Goal: Information Seeking & Learning: Learn about a topic

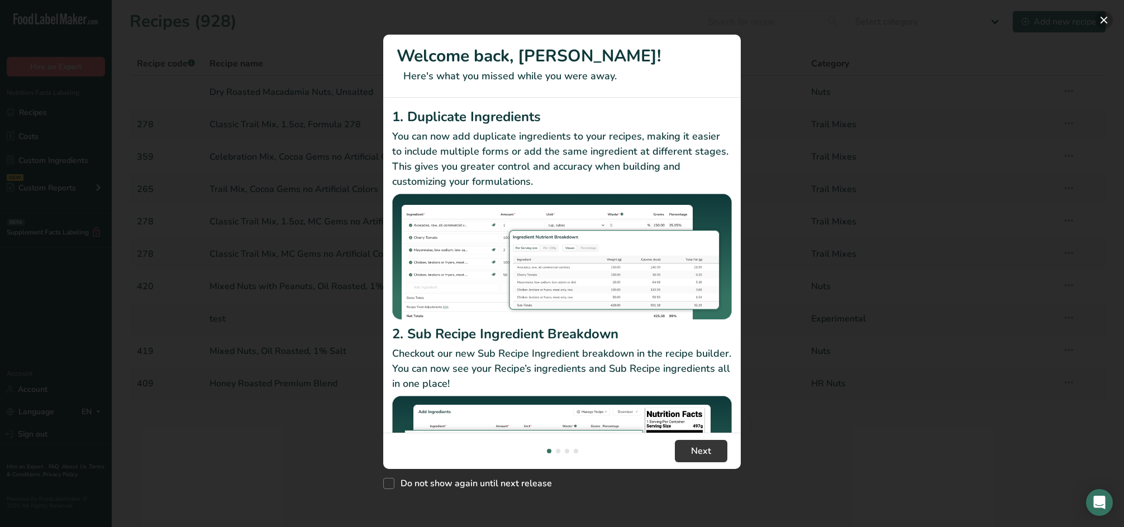
click at [1101, 19] on button "New Features" at bounding box center [1104, 20] width 18 height 18
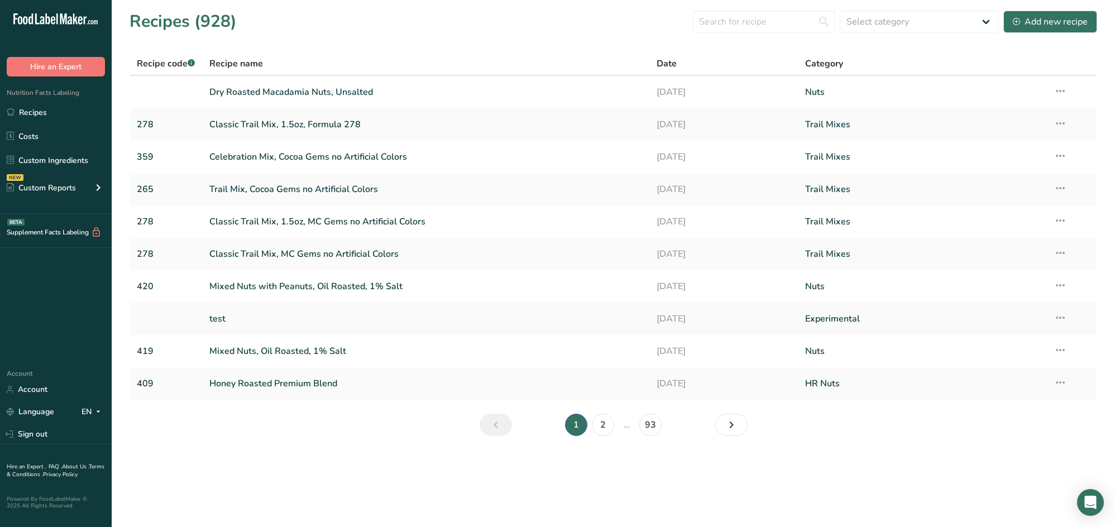
click at [247, 457] on main "Recipes (928) Select category All Archived Baked Goods [GEOGRAPHIC_DATA] Chocol…" at bounding box center [557, 263] width 1115 height 527
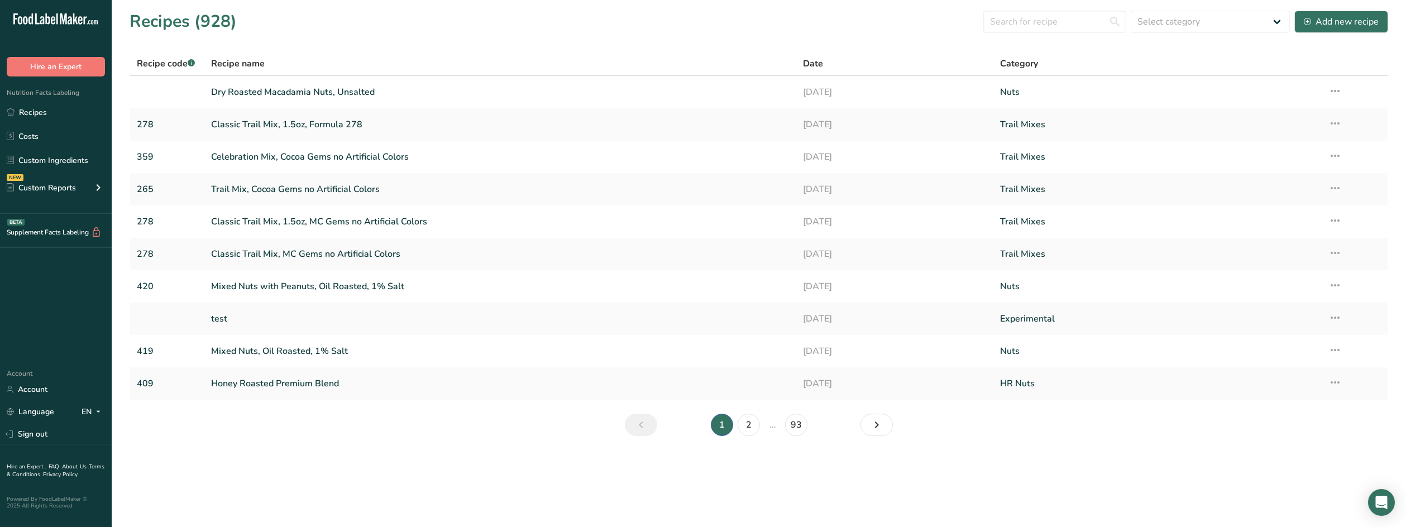
click at [250, 474] on main "Recipes (928) Select category All Archived Baked Goods [GEOGRAPHIC_DATA] Chocol…" at bounding box center [703, 263] width 1406 height 527
click at [219, 445] on section "Recipes (928) Select category All Archived Baked Goods [GEOGRAPHIC_DATA] Chocol…" at bounding box center [759, 227] width 1294 height 454
click at [61, 111] on link "Recipes" at bounding box center [56, 112] width 112 height 21
click at [194, 433] on section "Recipes (928) Select category All Archived Baked Goods [GEOGRAPHIC_DATA] Chocol…" at bounding box center [759, 227] width 1294 height 454
click at [1034, 22] on input "text" at bounding box center [1054, 22] width 143 height 22
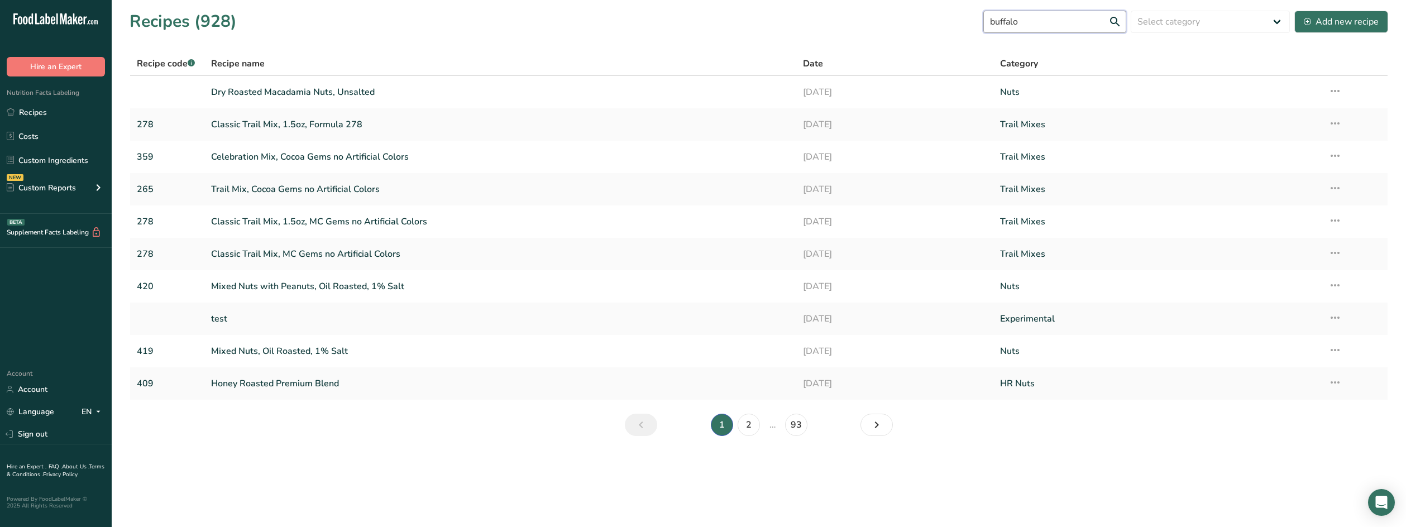
type input "buffalo"
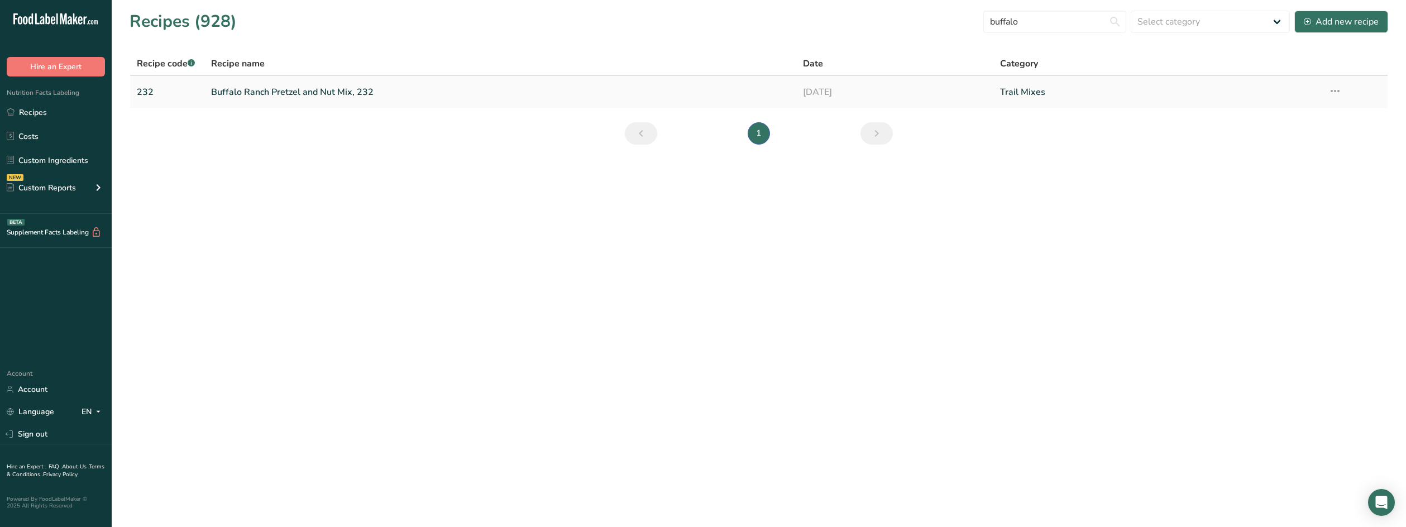
click at [325, 92] on link "Buffalo Ranch Pretzel and Nut Mix, 232" at bounding box center [500, 91] width 578 height 23
